Goal: Task Accomplishment & Management: Use online tool/utility

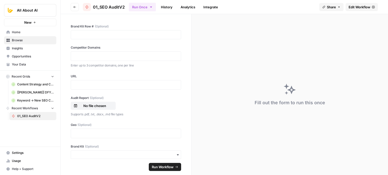
click at [364, 9] on span "Edit Workflow" at bounding box center [359, 7] width 22 height 5
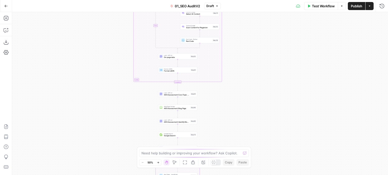
drag, startPoint x: 272, startPoint y: 118, endPoint x: 260, endPoint y: 54, distance: 64.4
click at [257, 61] on div "true false true false Workflow Set Inputs Inputs Workflow Prep: Get Brand Kit D…" at bounding box center [200, 93] width 376 height 163
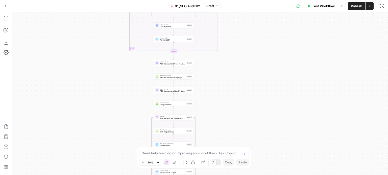
drag, startPoint x: 254, startPoint y: 103, endPoint x: 254, endPoint y: 67, distance: 36.8
click at [253, 68] on div "true false true false Workflow Set Inputs Inputs Workflow Prep: Get Brand Kit D…" at bounding box center [200, 93] width 376 height 163
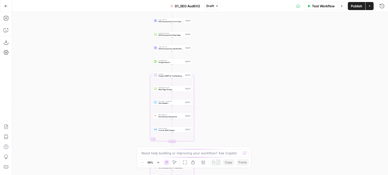
drag, startPoint x: 250, startPoint y: 79, endPoint x: 245, endPoint y: 87, distance: 9.3
click at [250, 63] on div "true false true false Workflow Set Inputs Inputs Workflow Prep: Get Brand Kit D…" at bounding box center [200, 93] width 376 height 163
drag, startPoint x: 240, startPoint y: 107, endPoint x: 233, endPoint y: 18, distance: 89.1
click at [233, 26] on div "true false true false Workflow Set Inputs Inputs Workflow Prep: Get Brand Kit D…" at bounding box center [200, 93] width 376 height 163
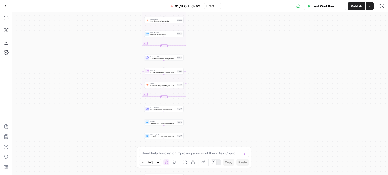
drag, startPoint x: 232, startPoint y: 73, endPoint x: 228, endPoint y: 63, distance: 11.3
click at [229, 48] on div "true false true false Workflow Set Inputs Inputs Workflow Prep: Get Brand Kit D…" at bounding box center [200, 93] width 376 height 163
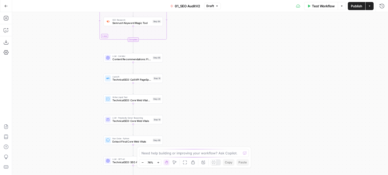
click at [153, 60] on div "LLM · O4 Mini Content Recommendations: Filter and Sort Phrases Step 65 Copy ste…" at bounding box center [133, 58] width 56 height 7
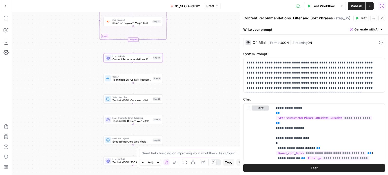
click at [383, 5] on icon "button" at bounding box center [381, 6] width 5 height 5
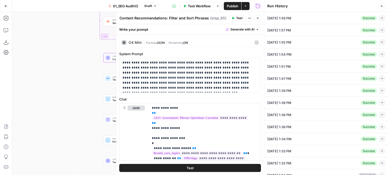
click at [255, 17] on button "Close" at bounding box center [257, 18] width 7 height 7
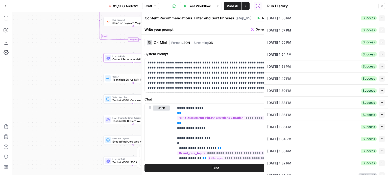
click at [380, 19] on icon "button" at bounding box center [381, 18] width 3 height 3
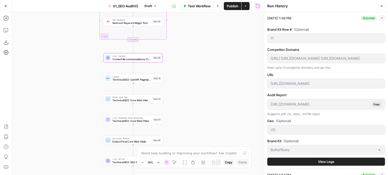
click at [318, 163] on span "View Logs" at bounding box center [326, 161] width 16 height 5
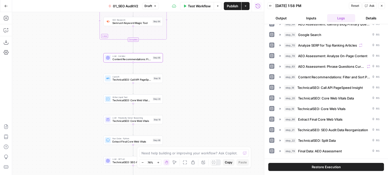
scroll to position [156, 0]
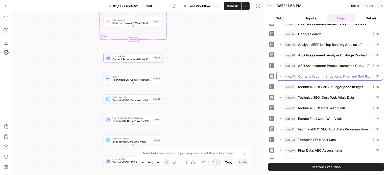
click at [330, 74] on span "Content Recommendations: Filter and Sort Phrases" at bounding box center [334, 76] width 72 height 5
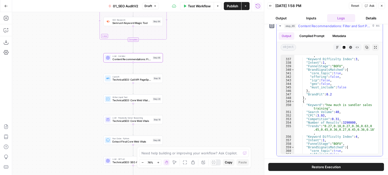
scroll to position [181, 0]
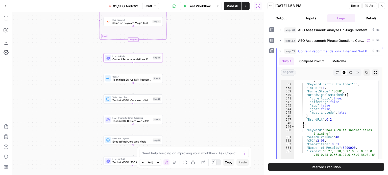
click at [316, 49] on span "Content Recommendations: Filter and Sort Phrases" at bounding box center [334, 51] width 72 height 5
